Goal: Find specific page/section: Find specific page/section

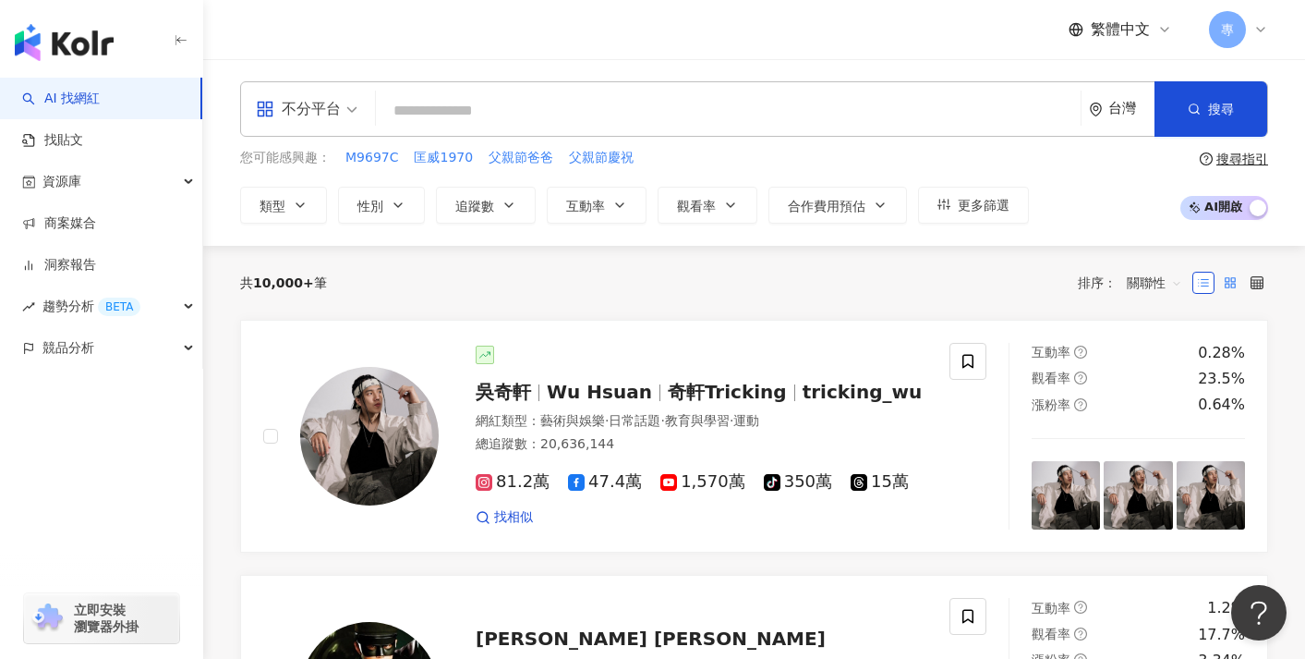
click at [1219, 285] on label at bounding box center [1230, 283] width 22 height 22
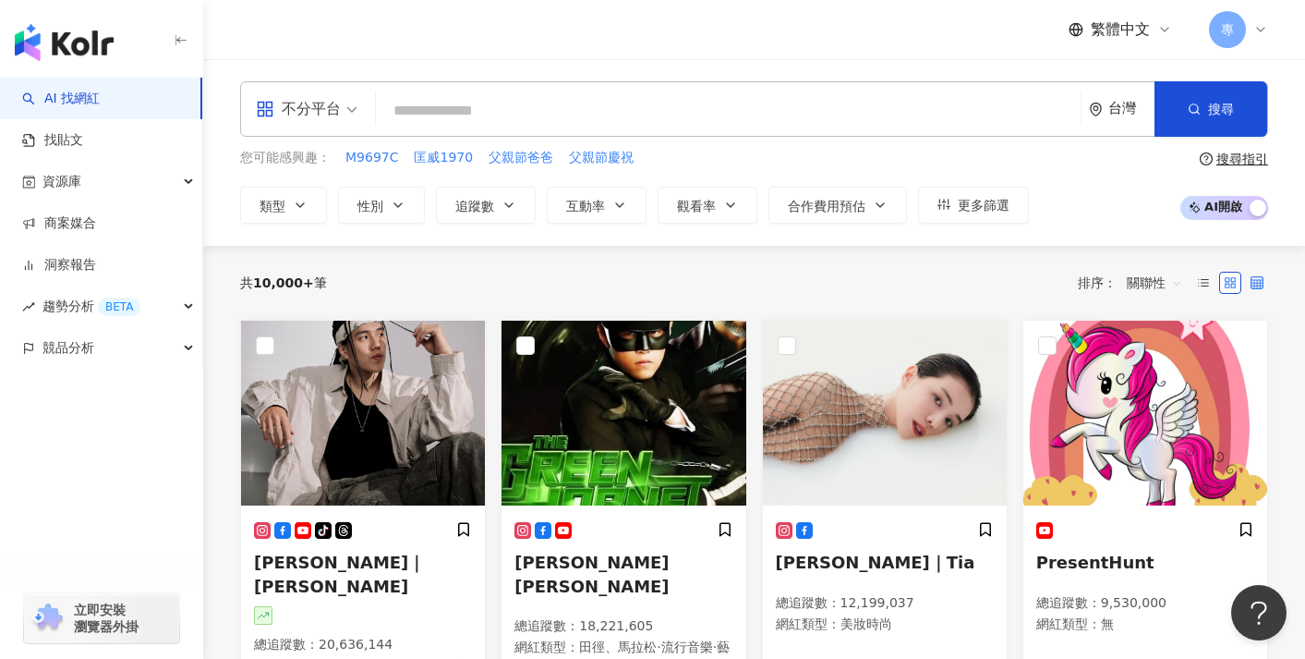
click at [1255, 282] on icon at bounding box center [1257, 282] width 13 height 13
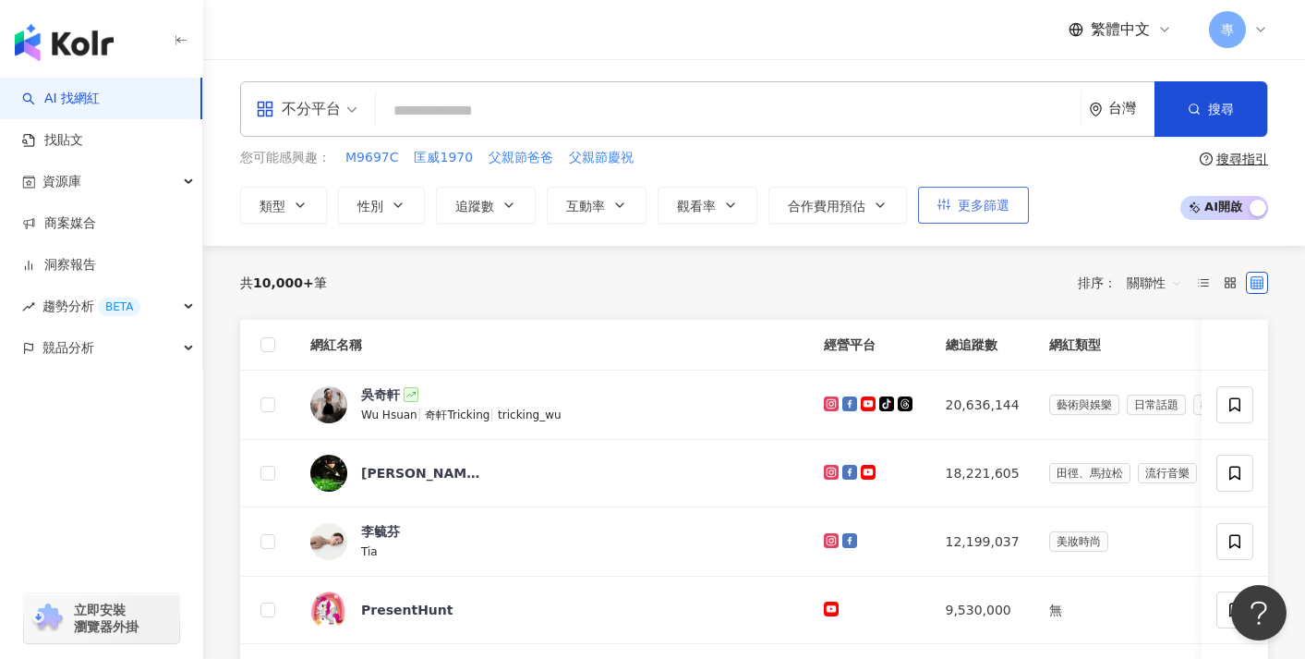
click at [1003, 188] on button "更多篩選" at bounding box center [973, 205] width 111 height 37
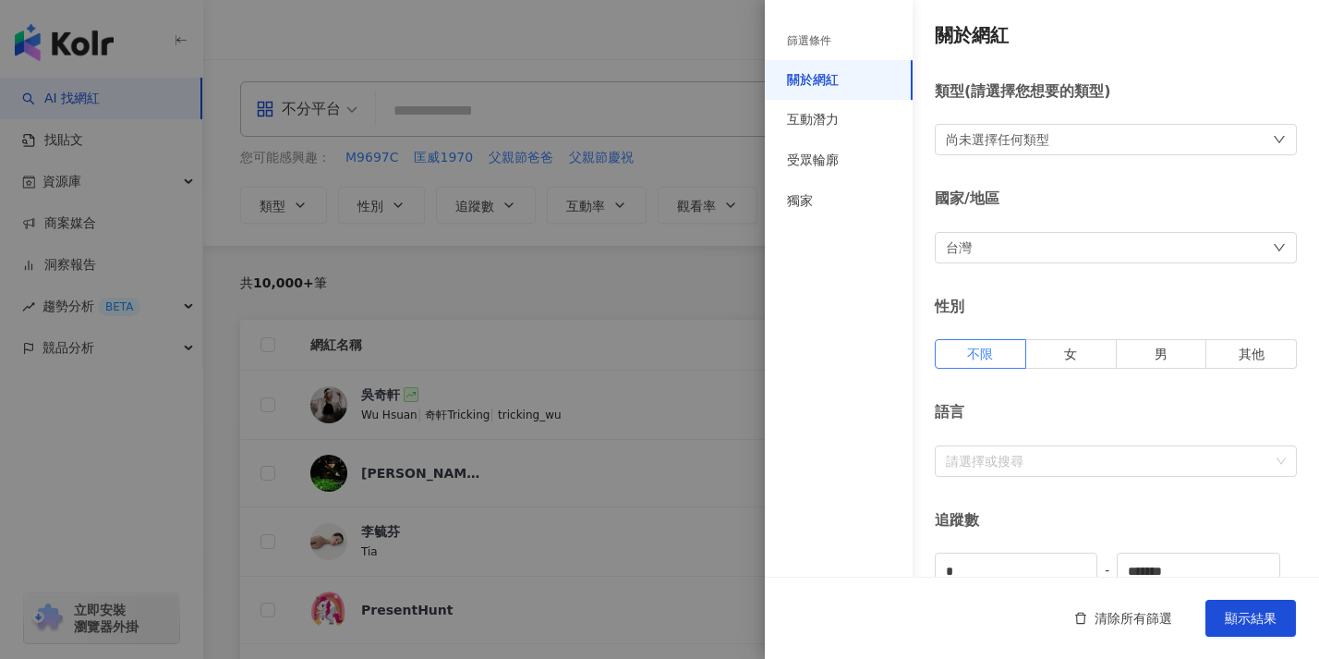
click at [1106, 126] on div "尚未選擇任何類型" at bounding box center [1116, 139] width 362 height 31
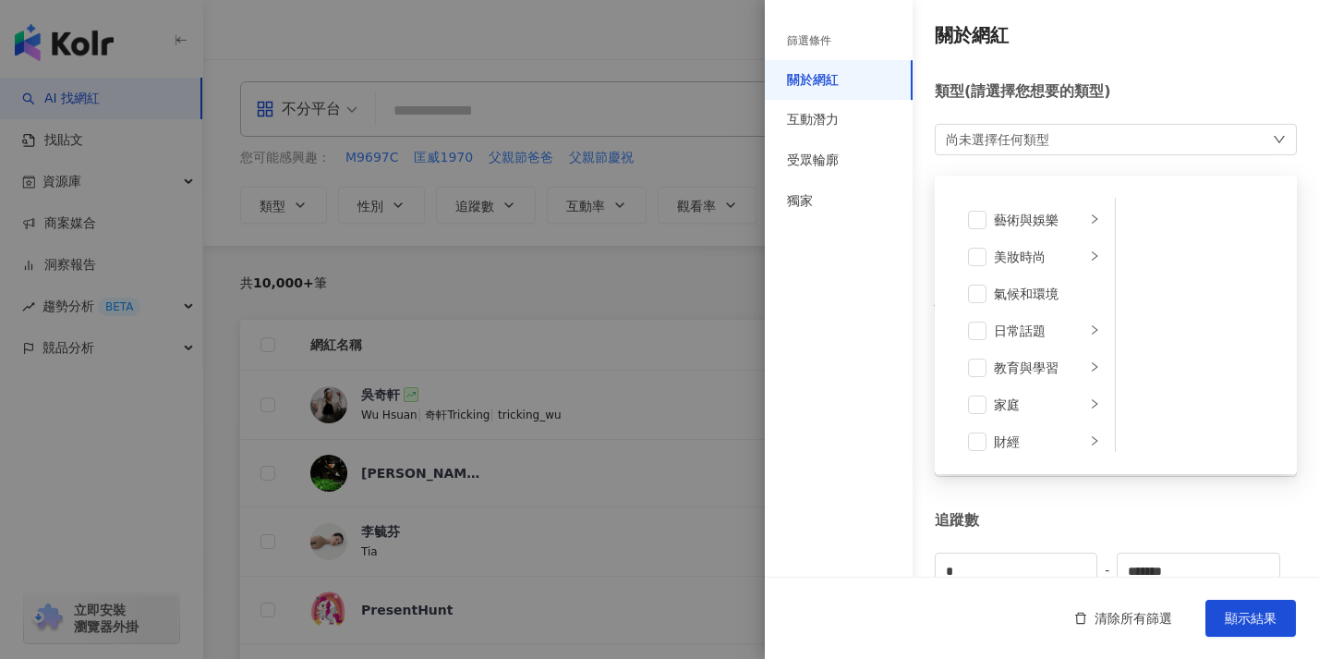
click at [1119, 103] on div "類型 ( 請選擇您想要的類型 ) 尚未選擇任何類型 藝術與娛樂 美妝時尚 氣候和環境 日常話題 教育與學習 家庭 財經 美食 命理占卜 遊戲 法政社會 生活風…" at bounding box center [1116, 118] width 362 height 74
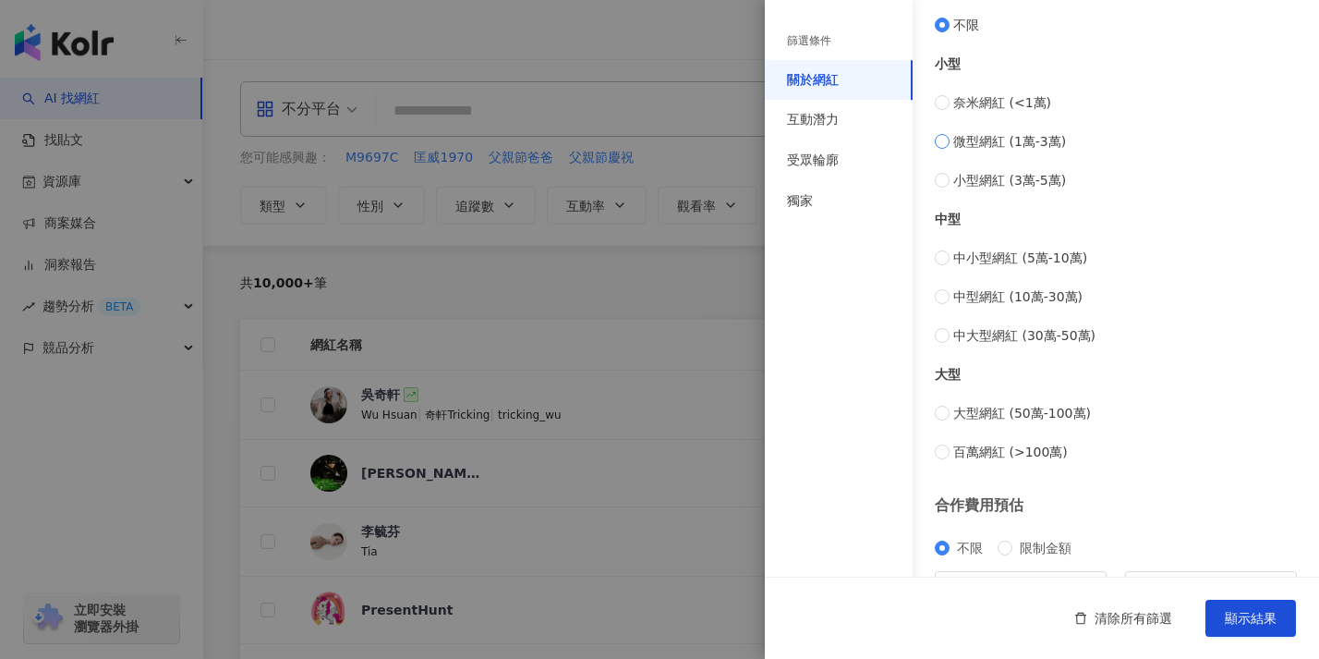
scroll to position [736, 0]
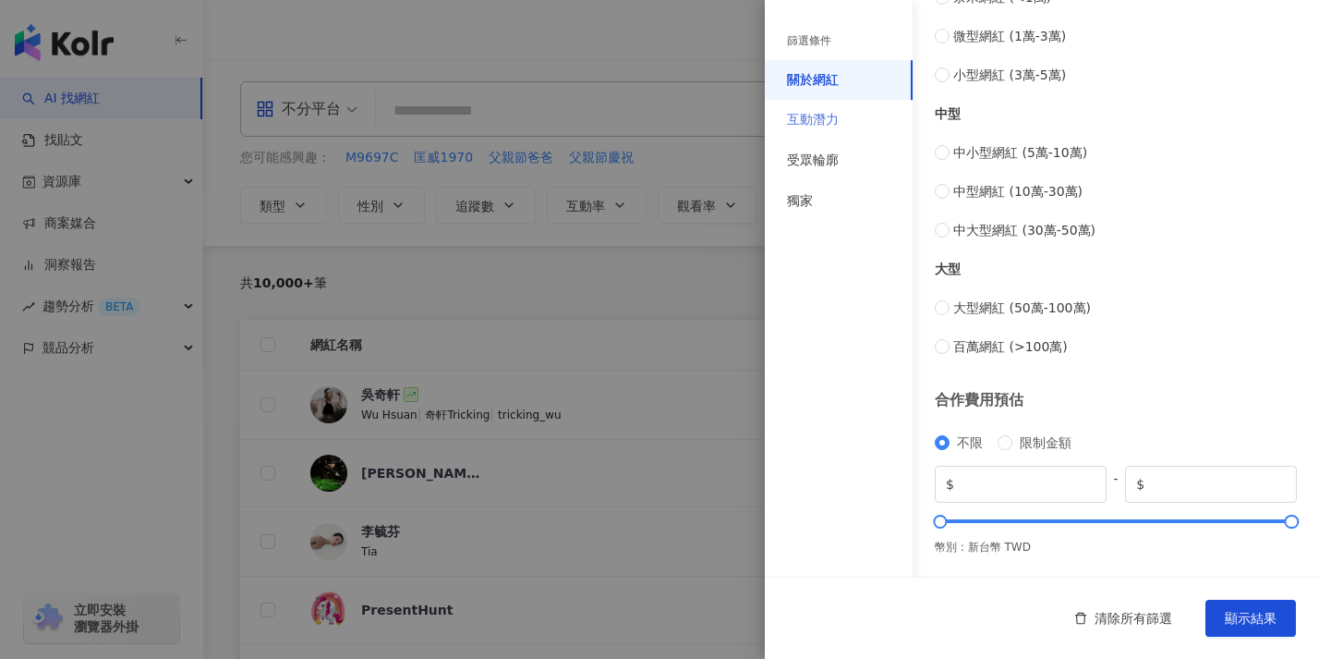
click at [850, 128] on div "互動潛力" at bounding box center [839, 120] width 148 height 41
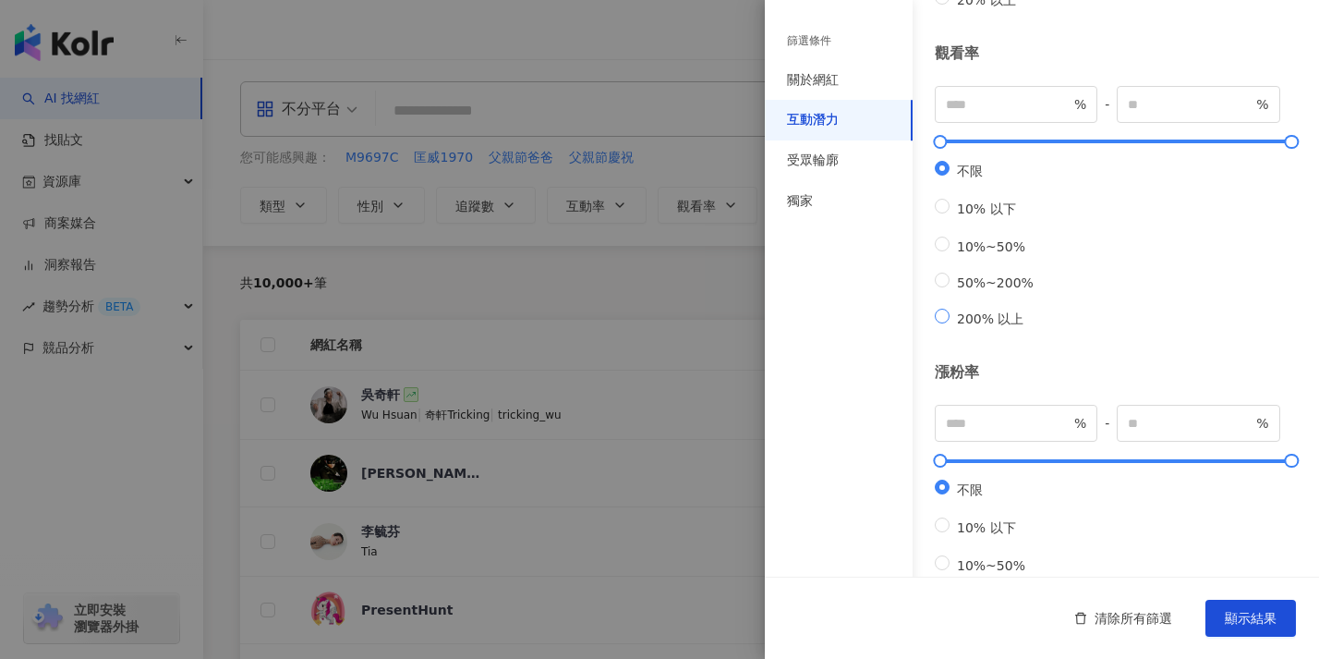
scroll to position [0, 0]
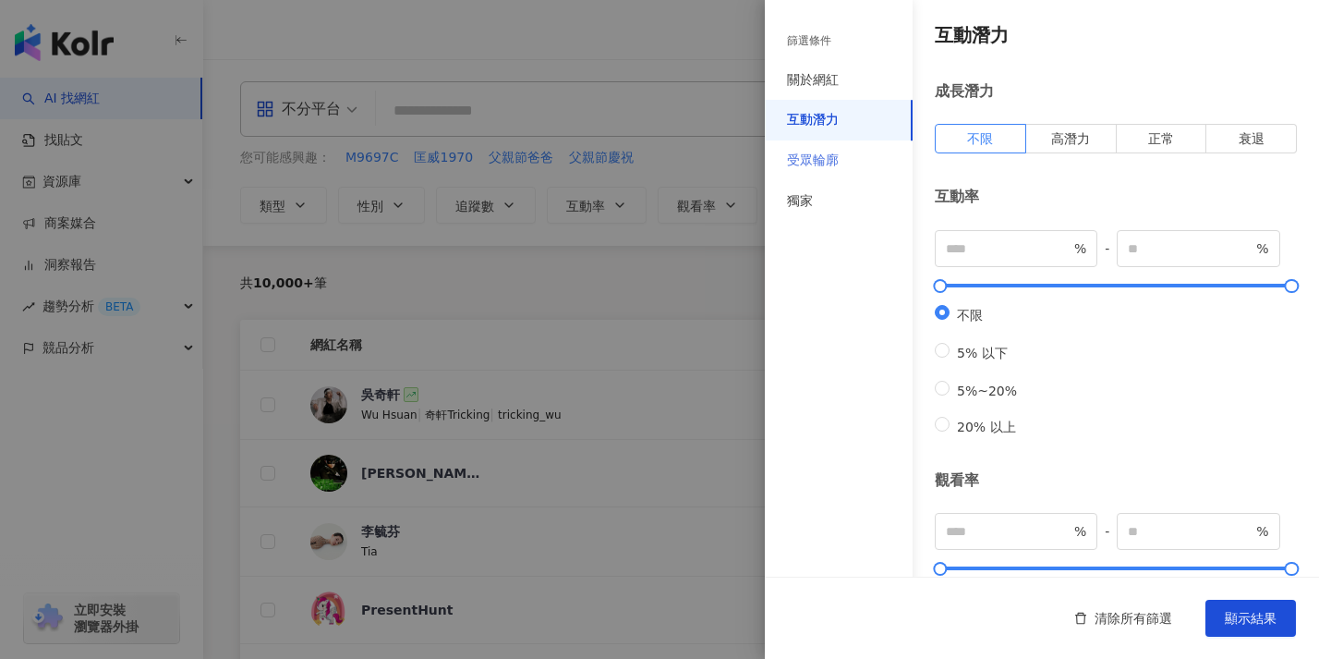
click at [865, 159] on div "受眾輪廓" at bounding box center [839, 160] width 148 height 41
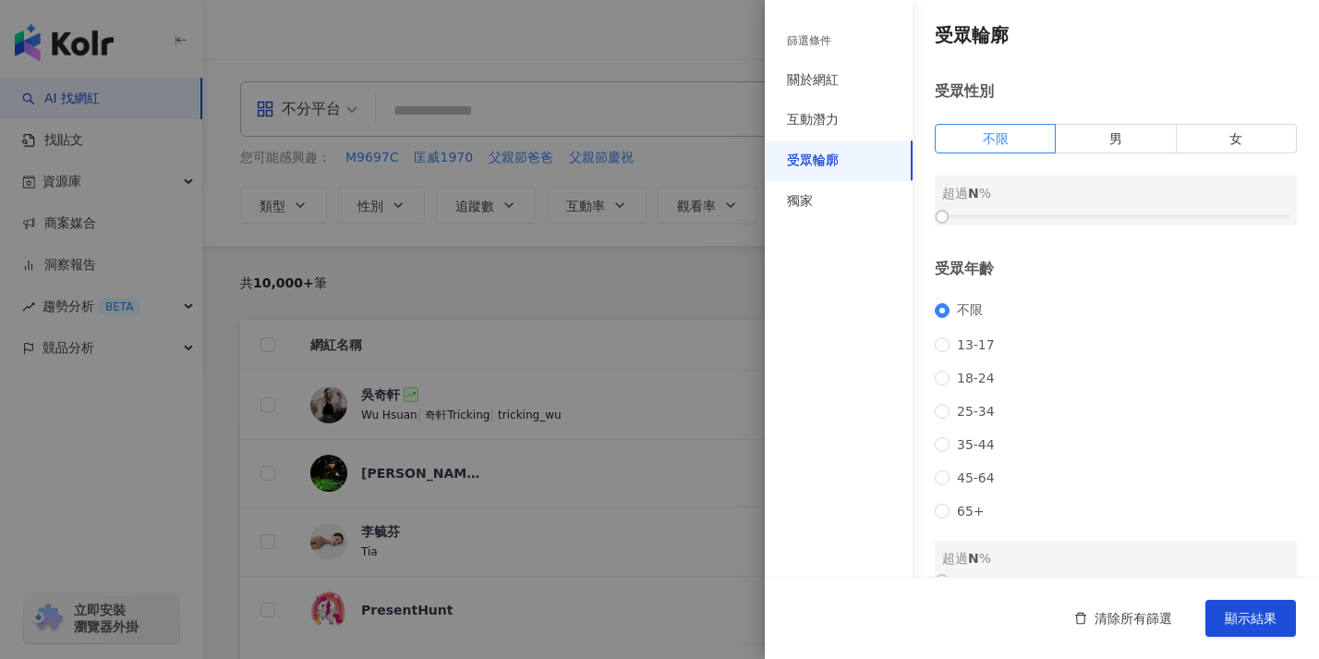
scroll to position [245, 0]
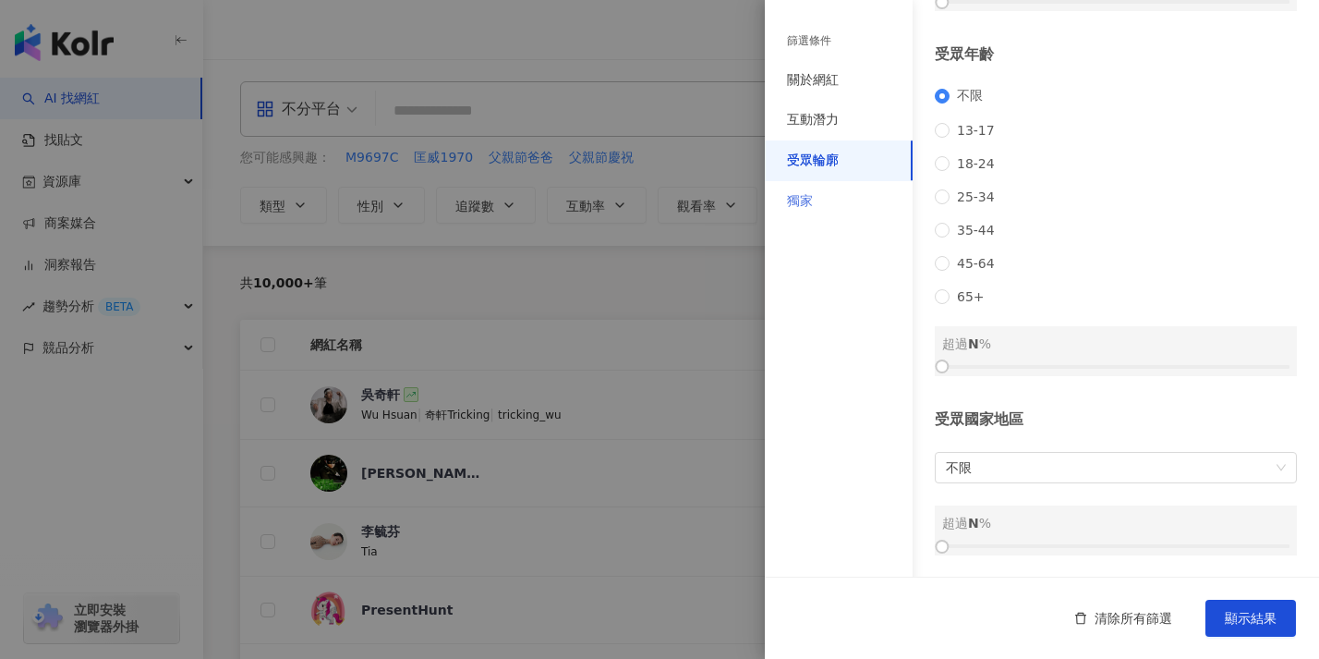
click at [855, 207] on div "獨家" at bounding box center [839, 201] width 148 height 41
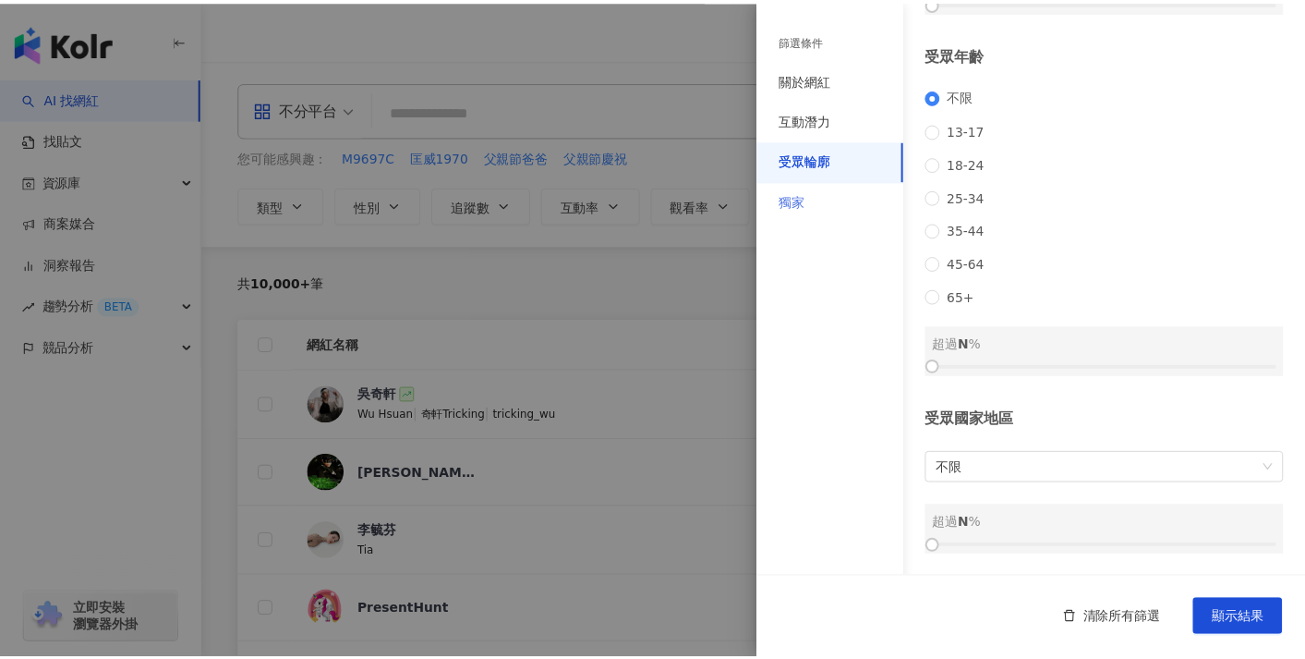
scroll to position [0, 0]
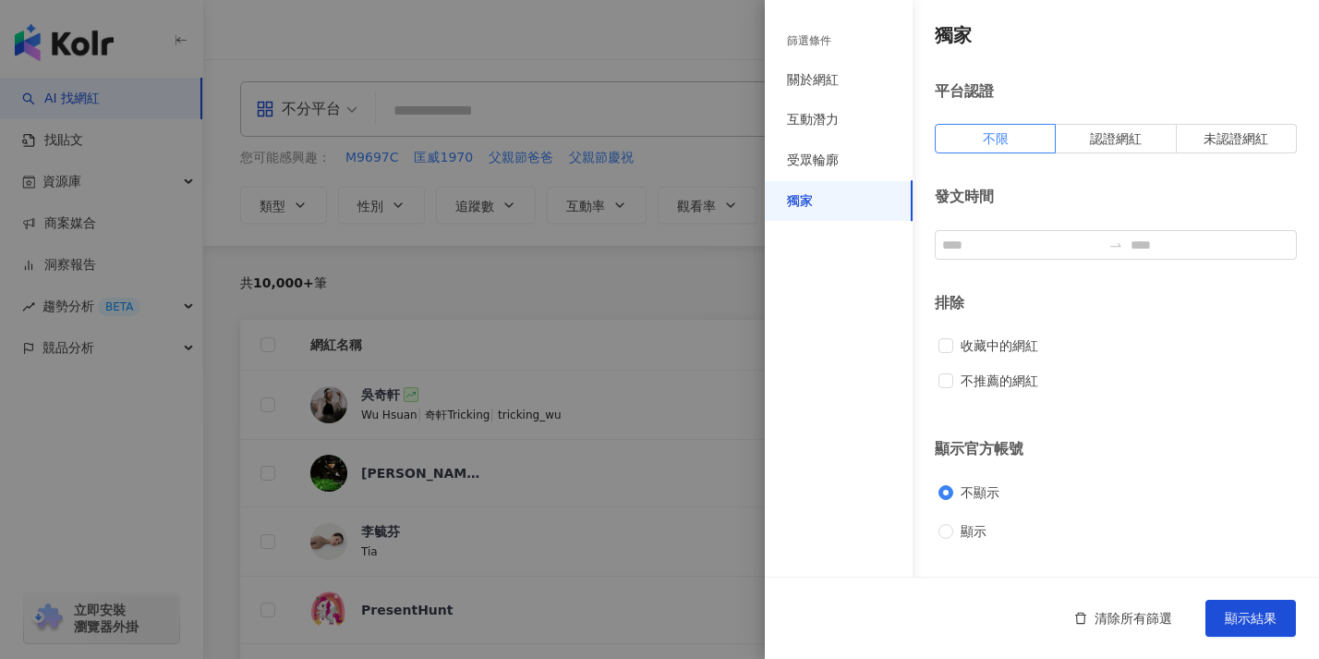
click at [593, 280] on div at bounding box center [659, 329] width 1319 height 659
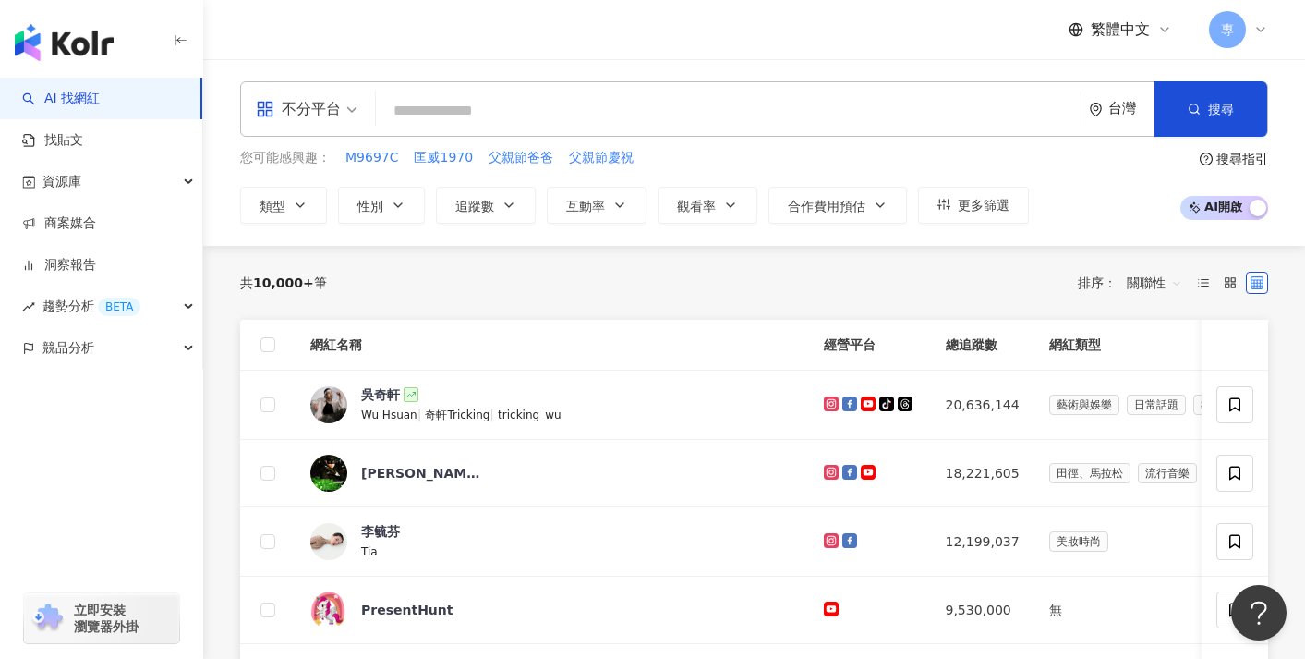
click at [347, 99] on span "不分平台" at bounding box center [307, 109] width 102 height 30
